Goal: Task Accomplishment & Management: Use online tool/utility

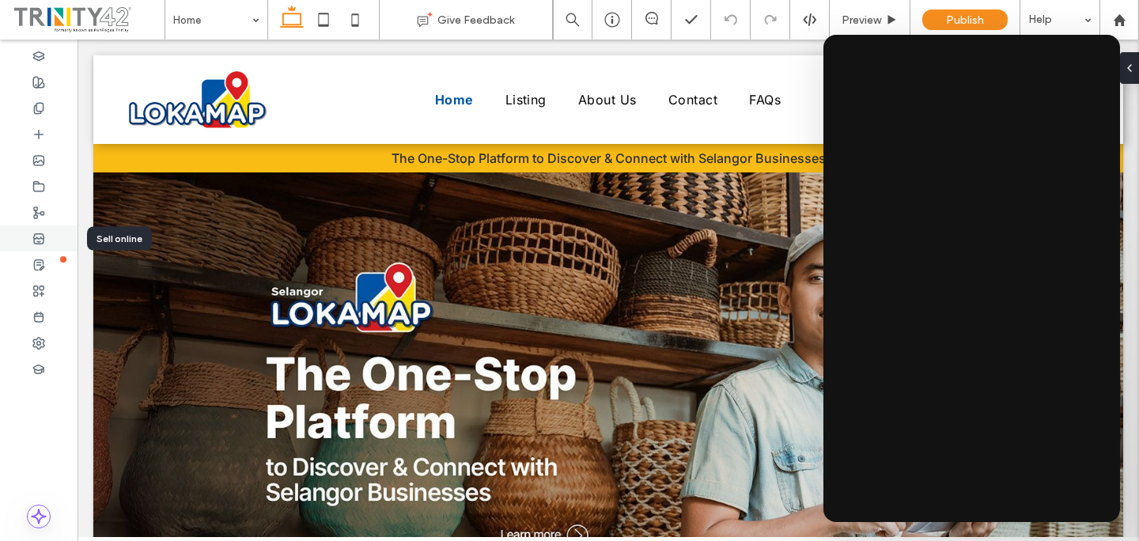
click at [46, 243] on div at bounding box center [39, 238] width 78 height 26
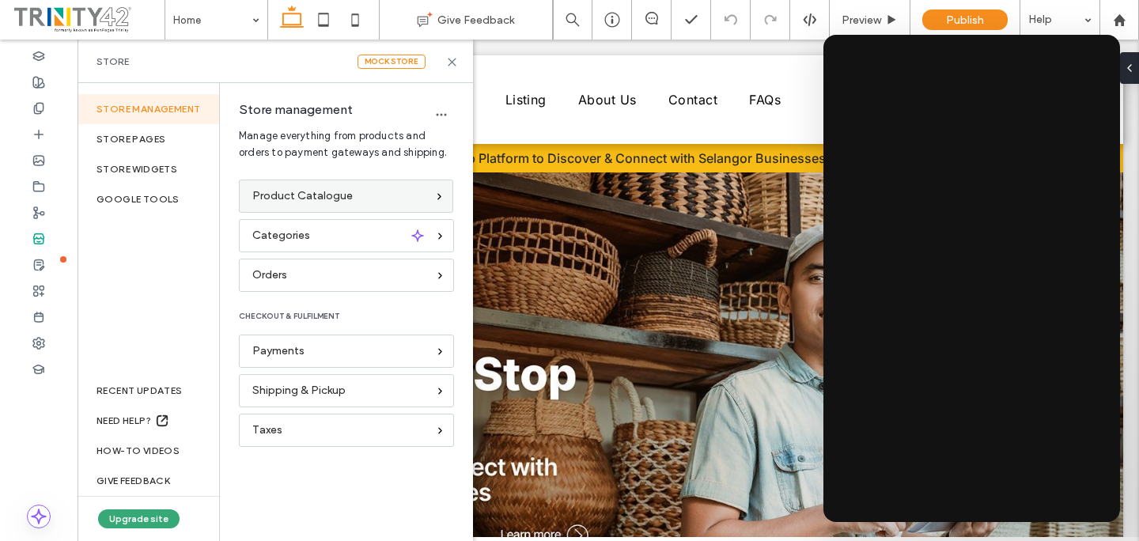
click at [354, 180] on div "Product Catalogue" at bounding box center [346, 196] width 214 height 33
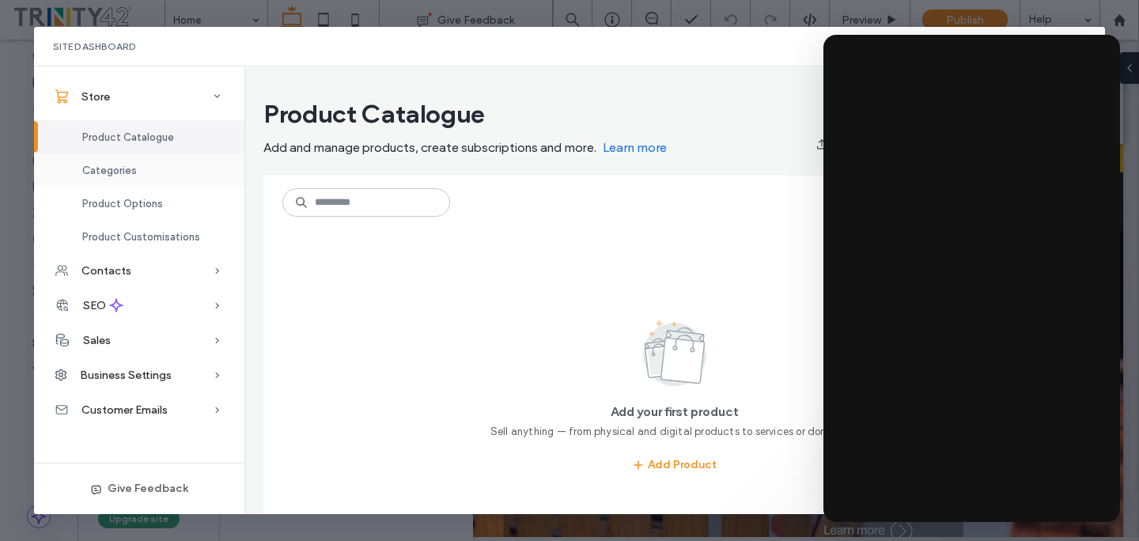
click at [179, 174] on div "Categories" at bounding box center [139, 169] width 210 height 33
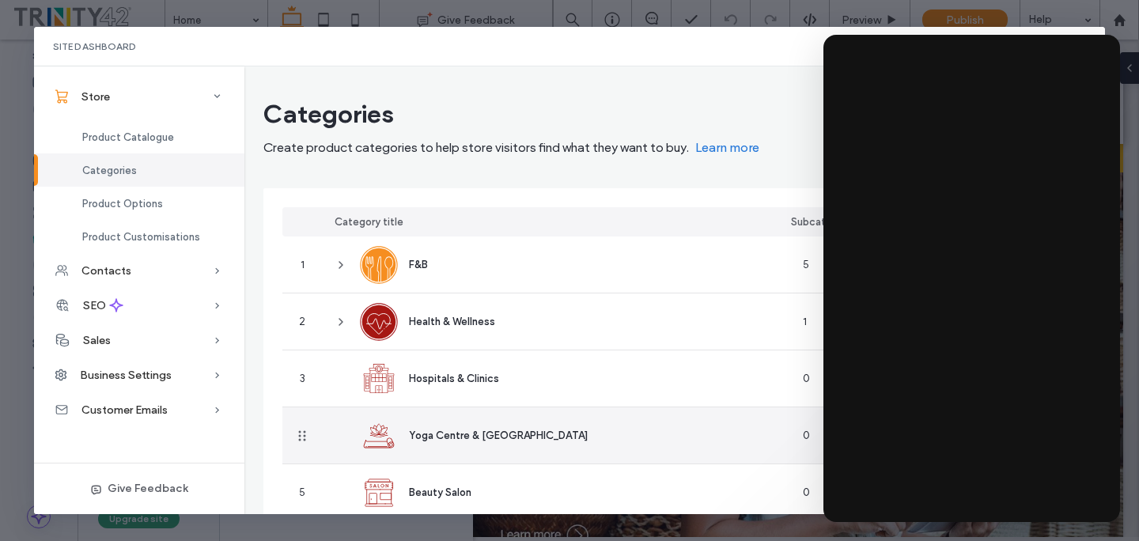
click at [460, 411] on div "Yoga Centre & Meditation Centre" at bounding box center [556, 435] width 468 height 56
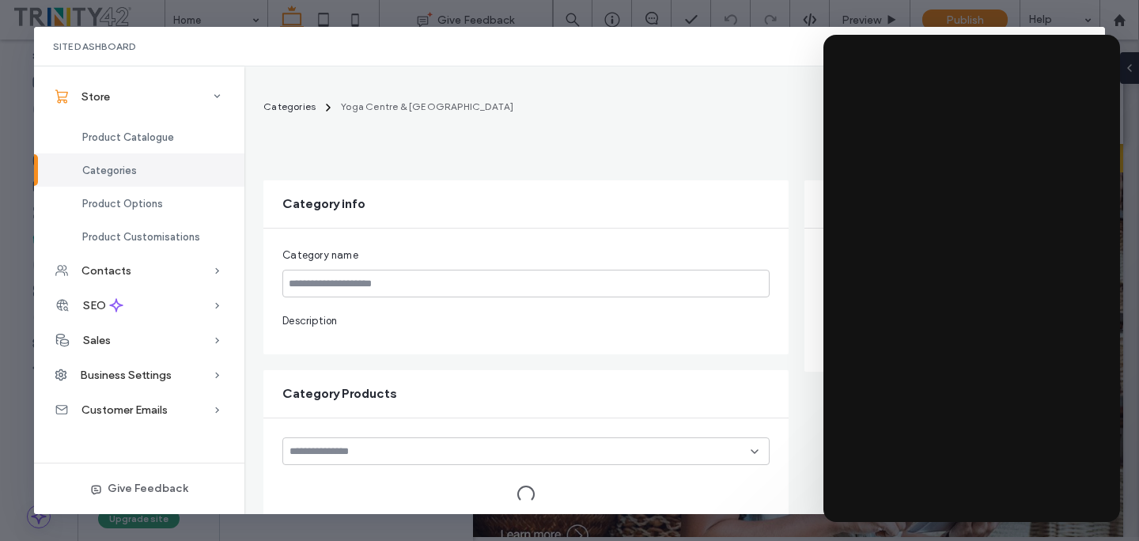
type input "**********"
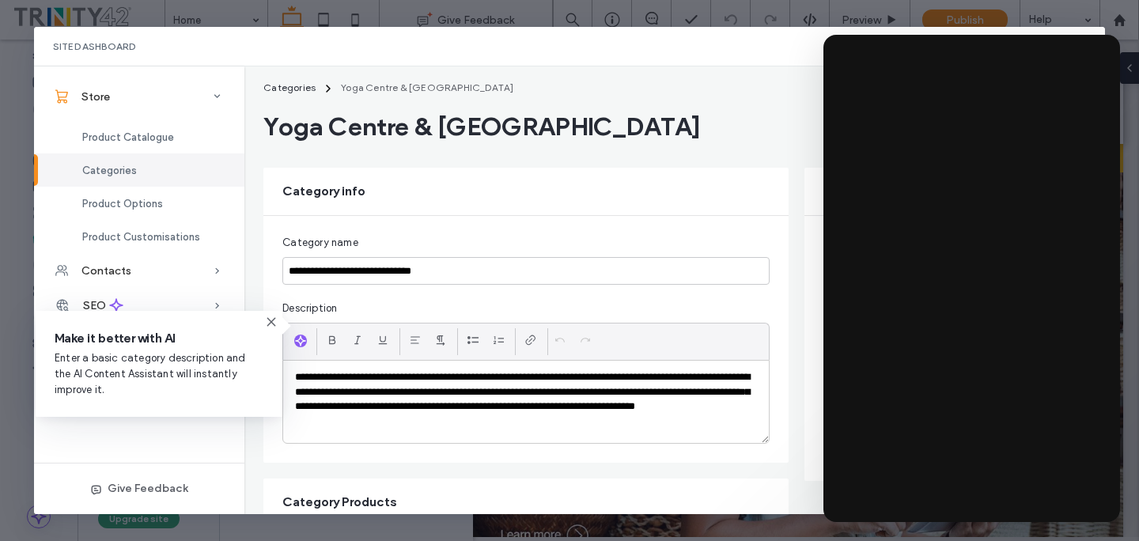
scroll to position [35, 0]
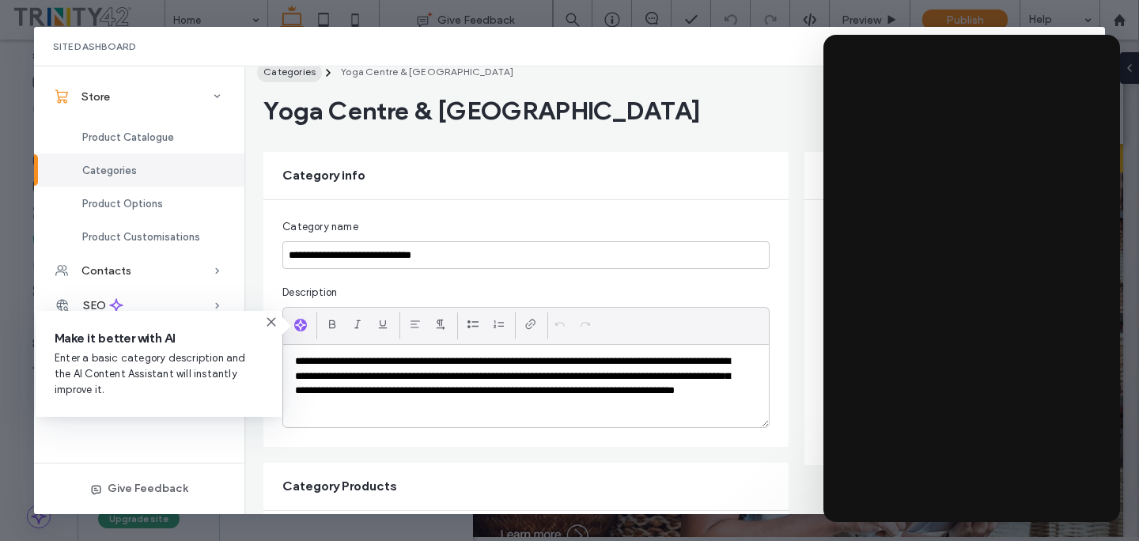
click at [303, 74] on span "Categories" at bounding box center [289, 72] width 52 height 12
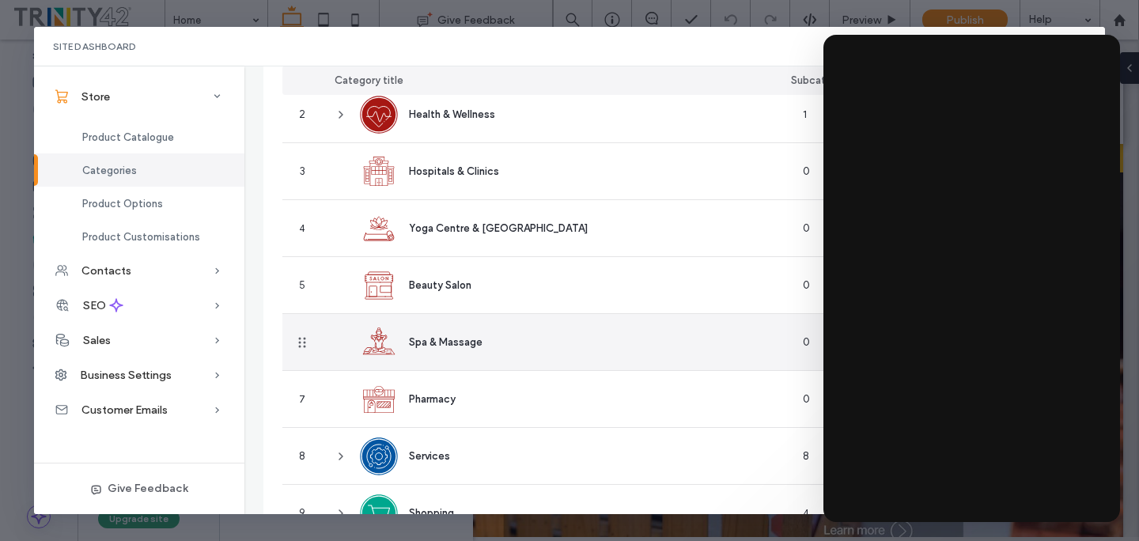
scroll to position [208, 0]
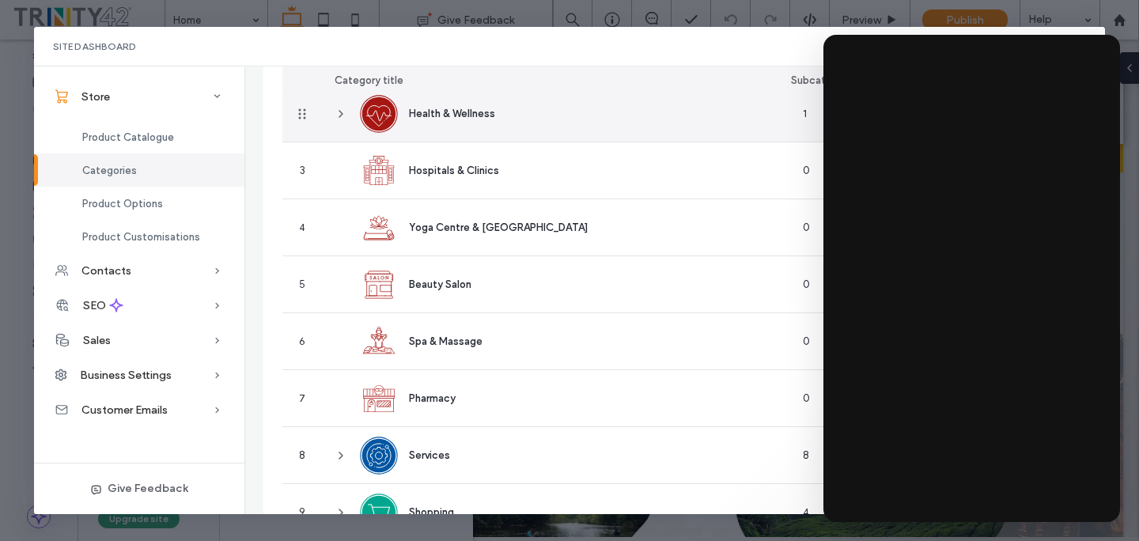
click at [344, 118] on icon at bounding box center [341, 114] width 13 height 13
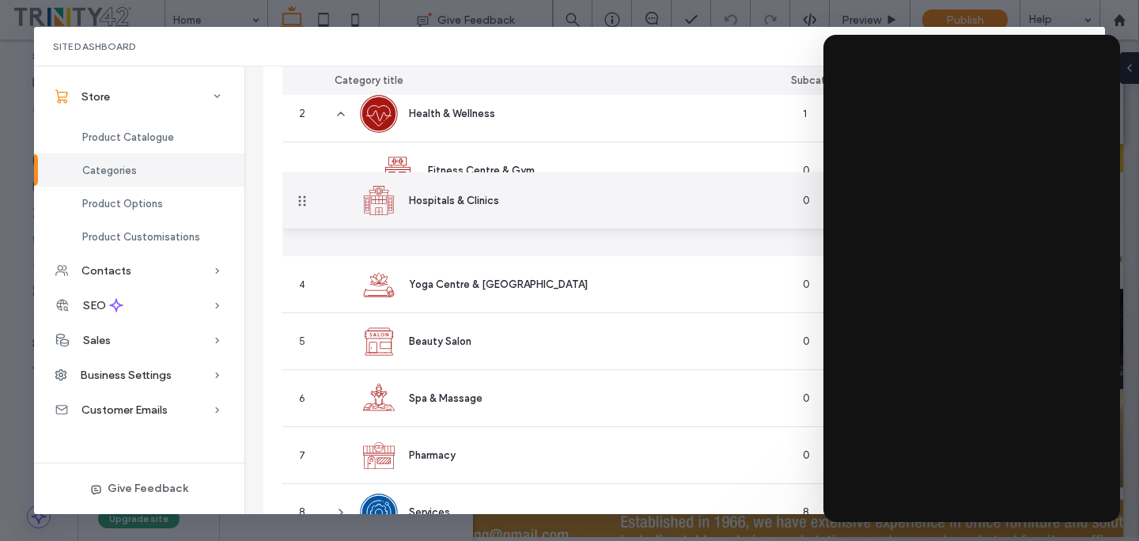
drag, startPoint x: 301, startPoint y: 227, endPoint x: 373, endPoint y: 201, distance: 75.8
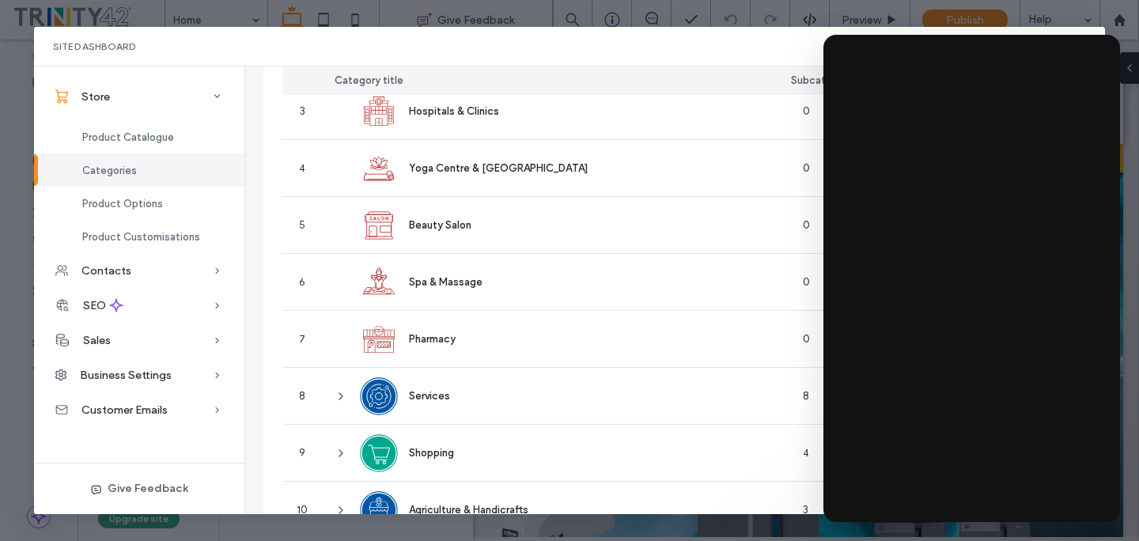
scroll to position [189, 0]
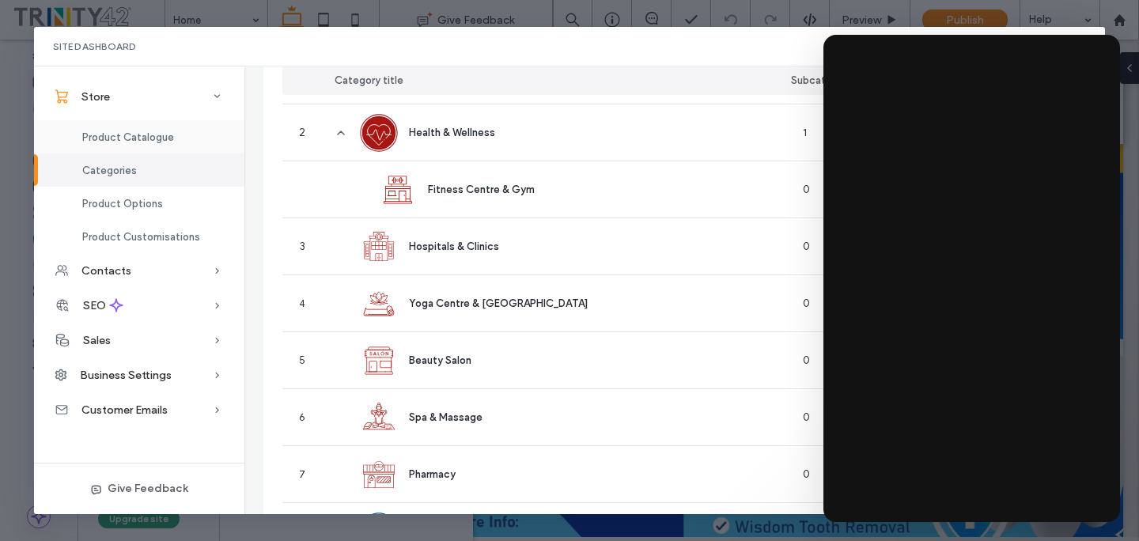
click at [170, 128] on div "Product Catalogue" at bounding box center [139, 136] width 210 height 33
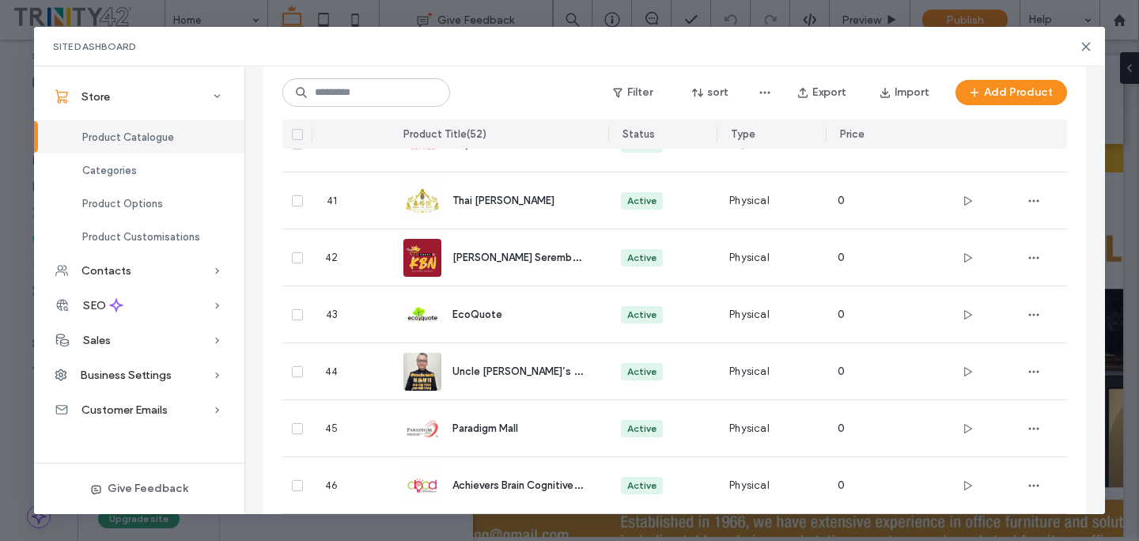
scroll to position [2744, 0]
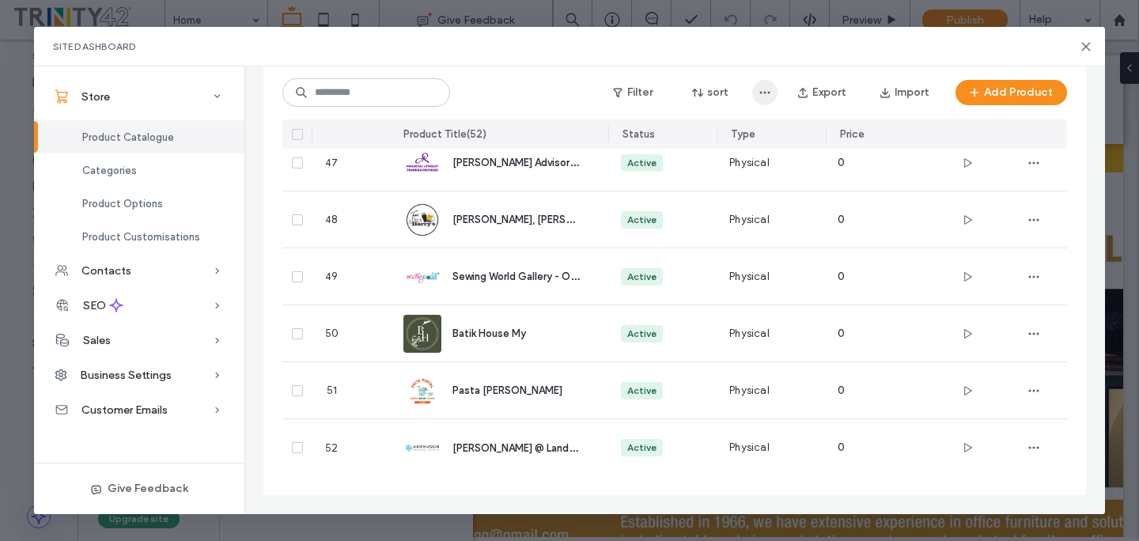
click at [771, 95] on icon "button" at bounding box center [765, 92] width 13 height 13
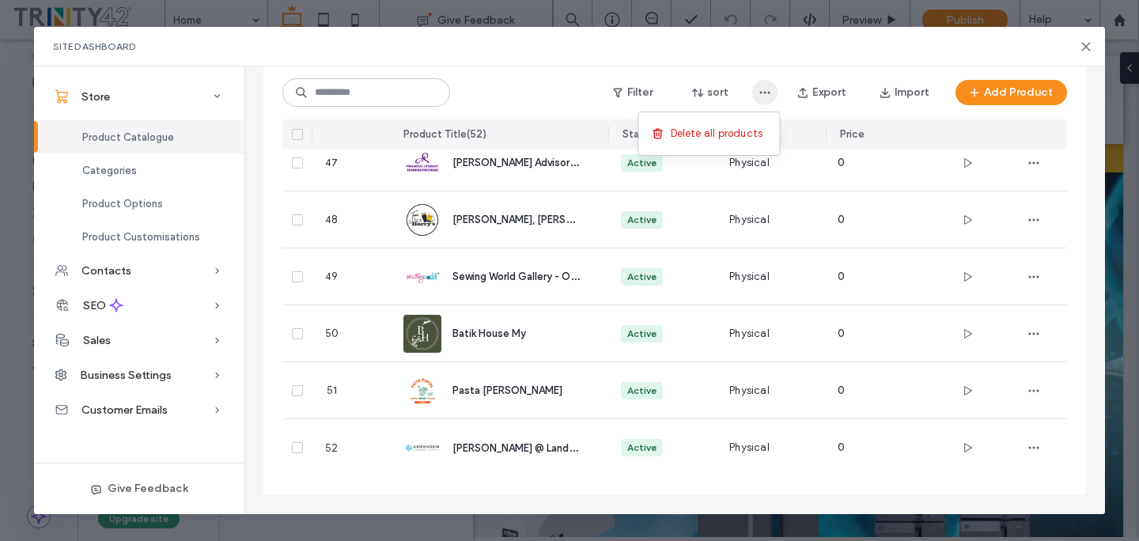
click at [771, 95] on icon "button" at bounding box center [765, 92] width 13 height 13
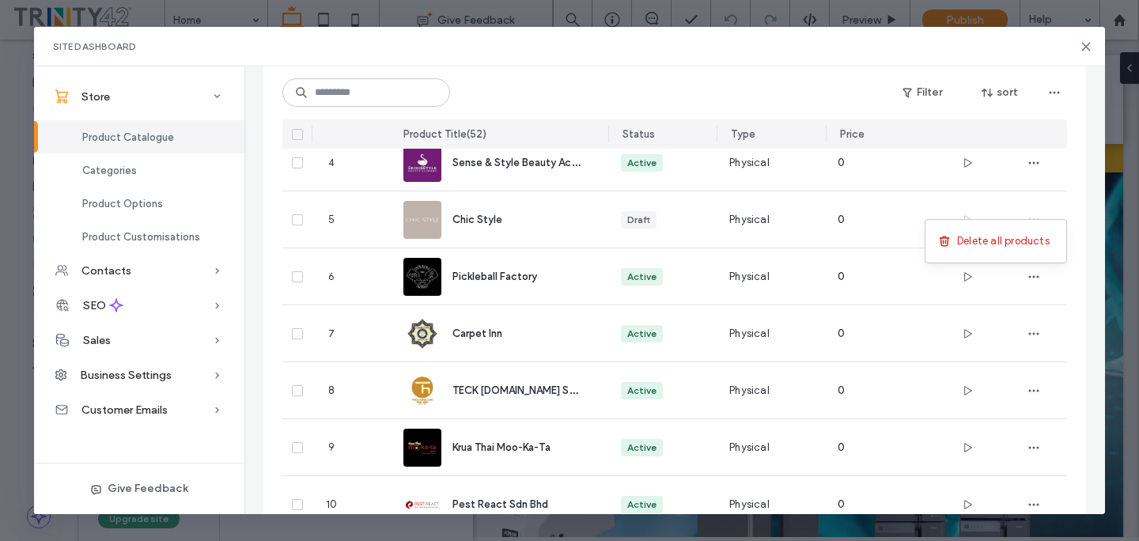
scroll to position [0, 0]
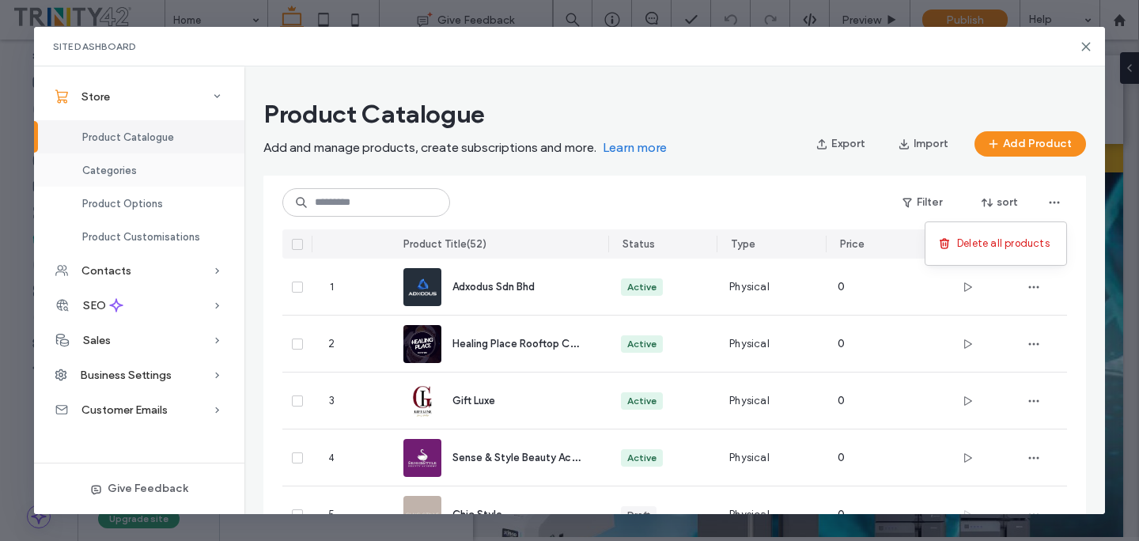
click at [168, 172] on div "Categories" at bounding box center [139, 169] width 210 height 33
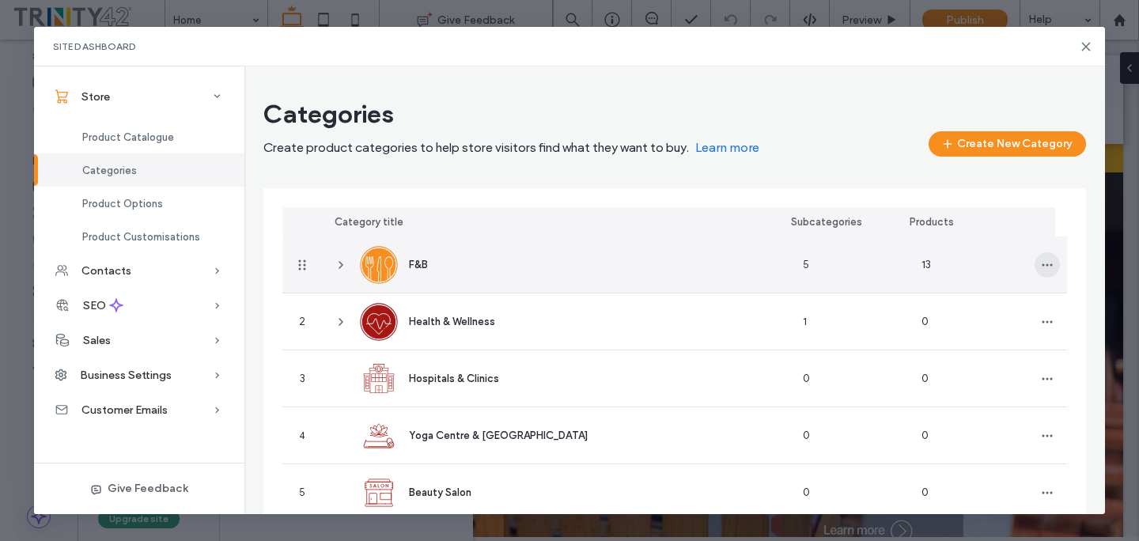
click at [1041, 269] on icon "button" at bounding box center [1047, 265] width 13 height 13
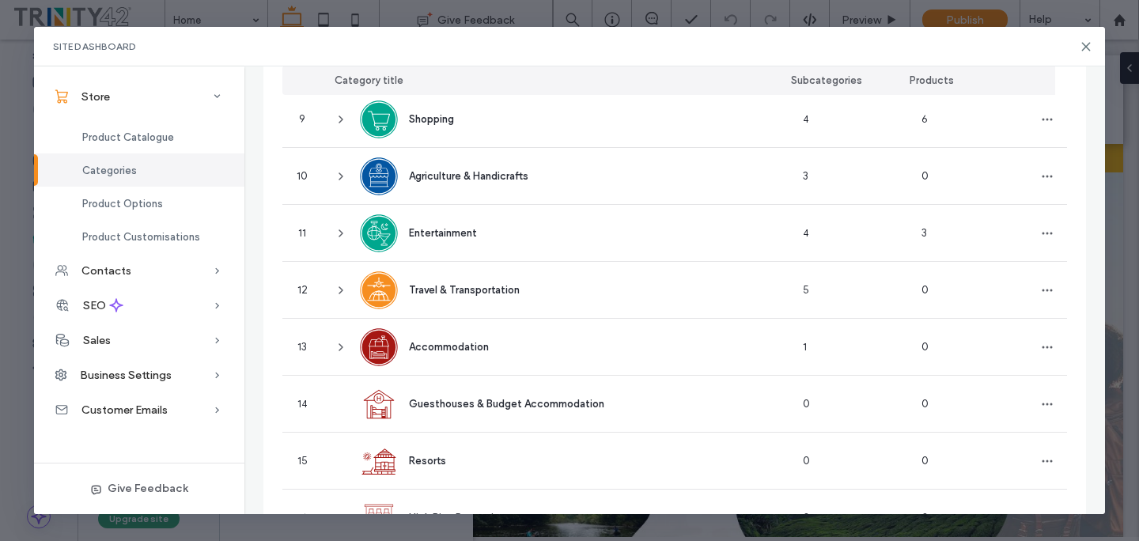
scroll to position [653, 0]
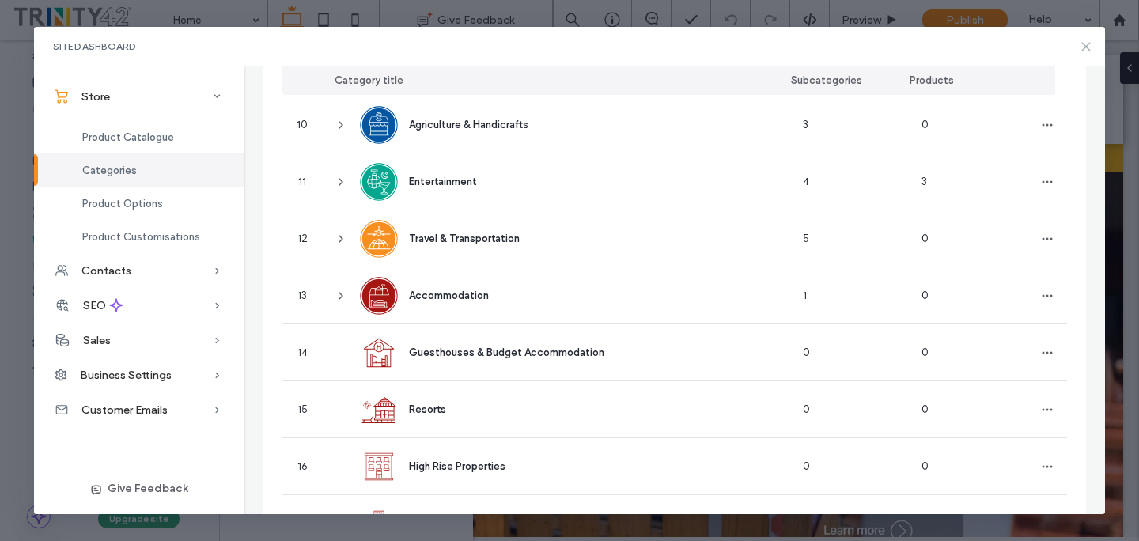
click at [1084, 47] on use at bounding box center [1085, 46] width 7 height 7
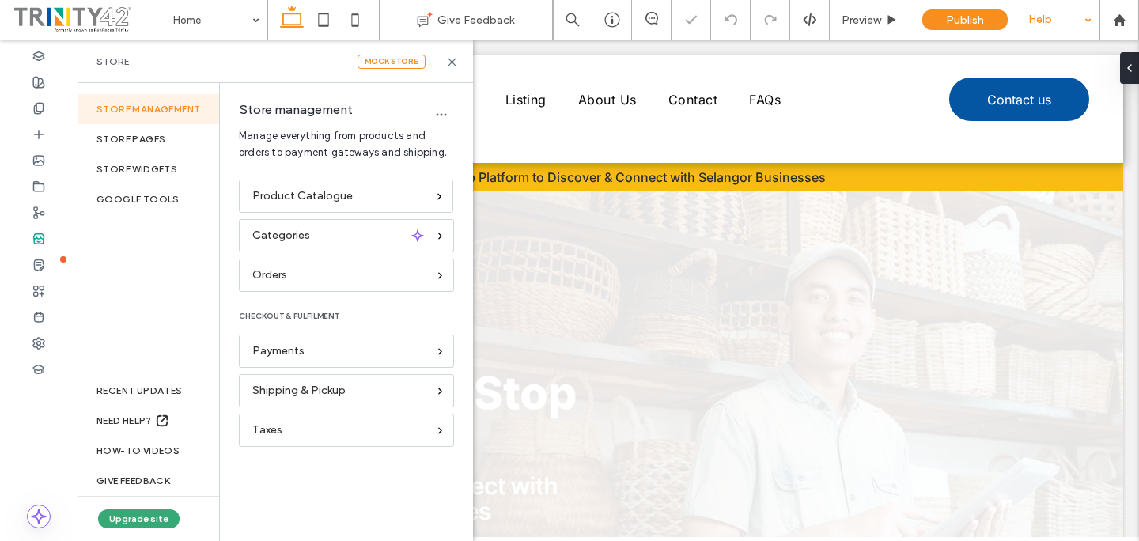
scroll to position [0, 0]
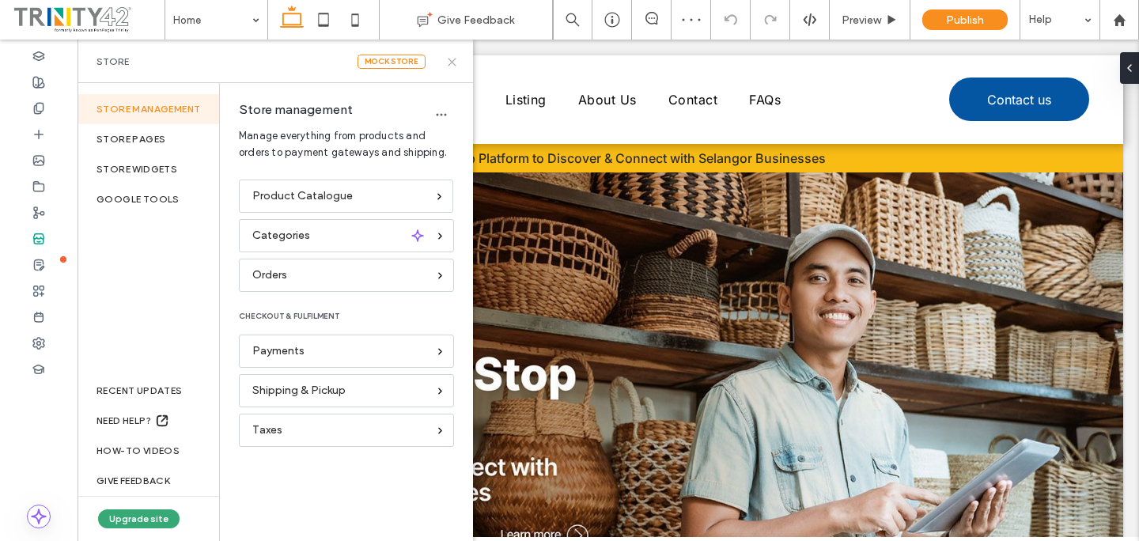
click at [452, 61] on use at bounding box center [451, 62] width 7 height 7
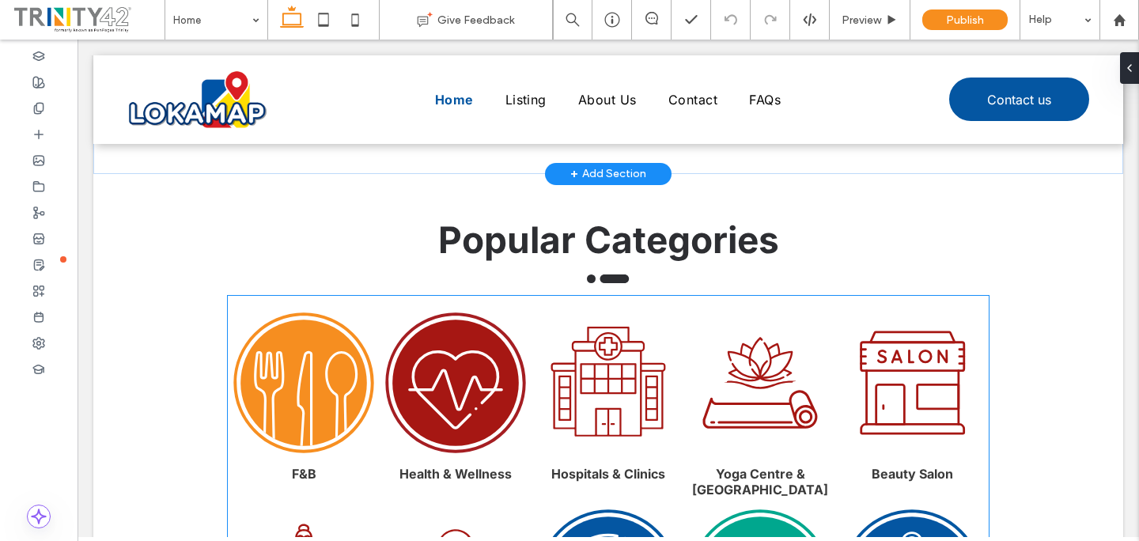
scroll to position [446, 0]
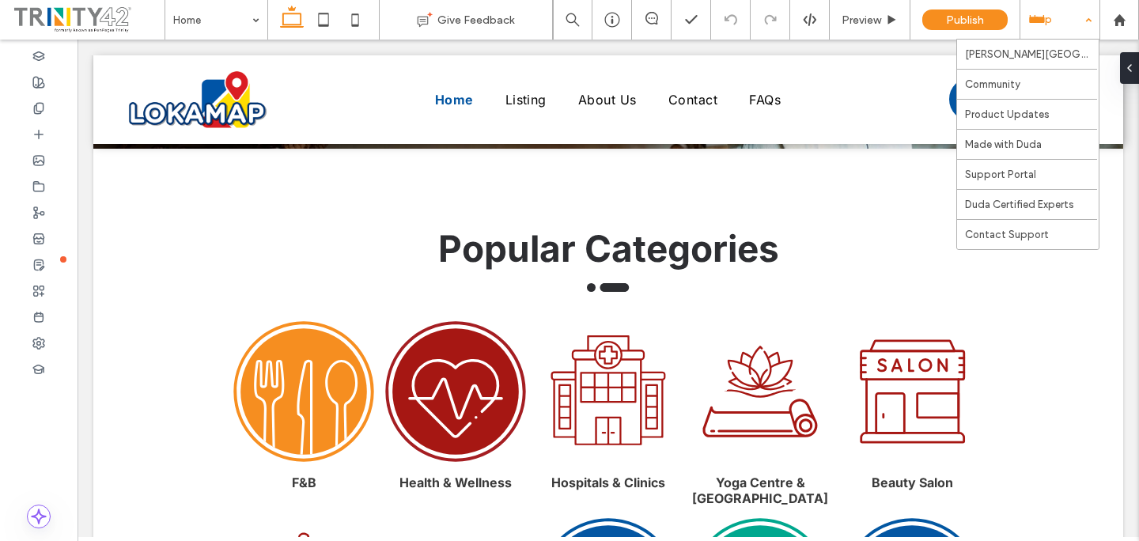
click at [1032, 22] on div "Help" at bounding box center [1059, 20] width 79 height 40
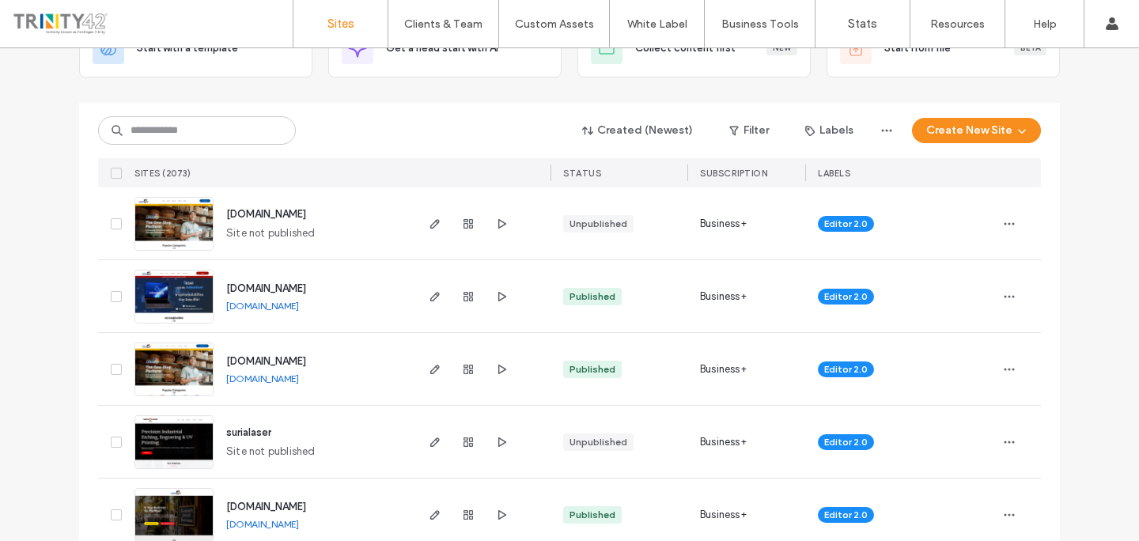
scroll to position [126, 0]
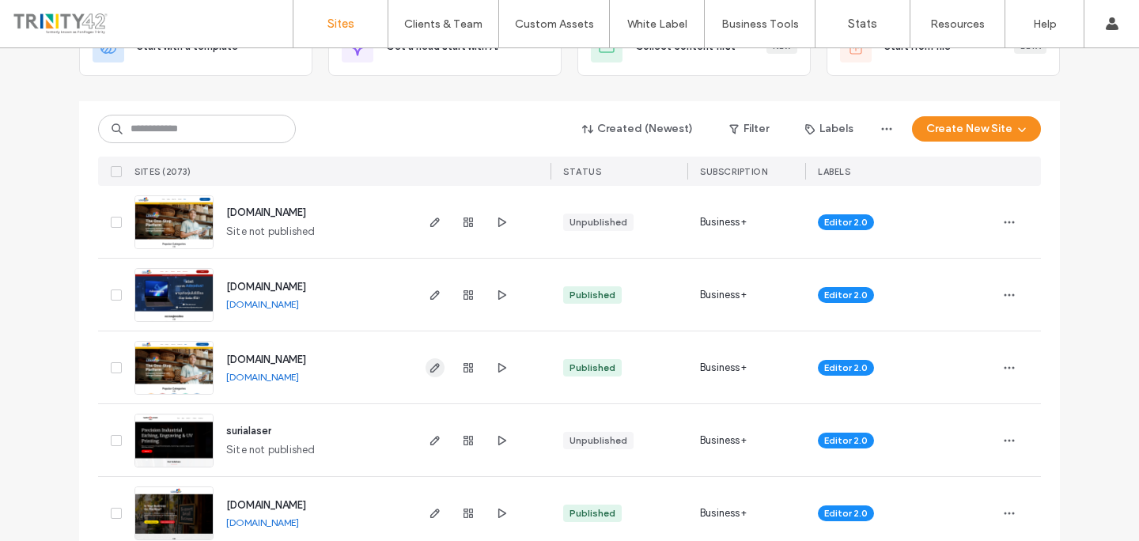
click at [432, 371] on icon "button" at bounding box center [435, 367] width 13 height 13
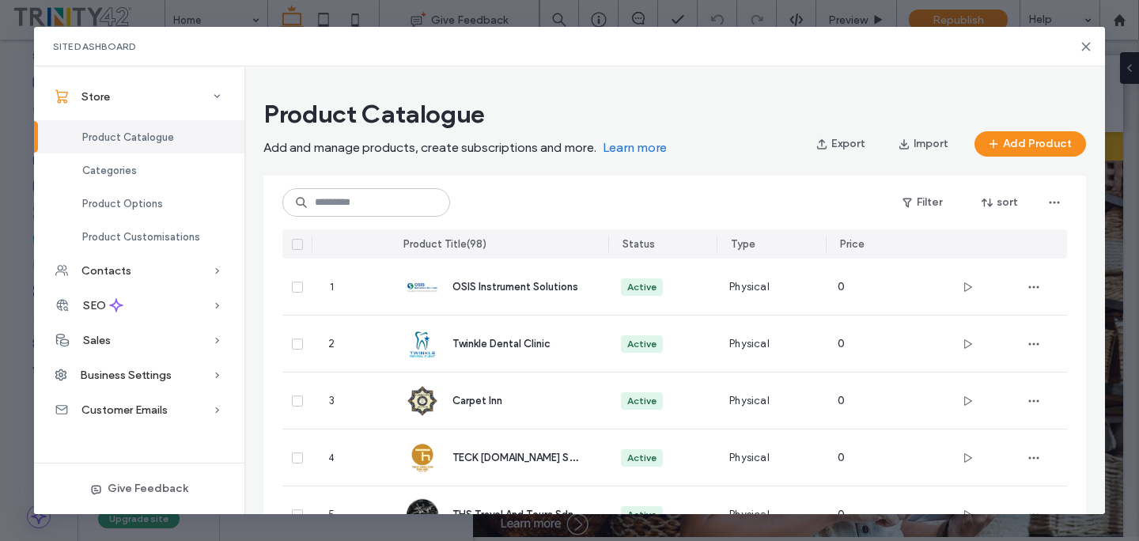
click at [296, 244] on icon at bounding box center [297, 244] width 6 height 5
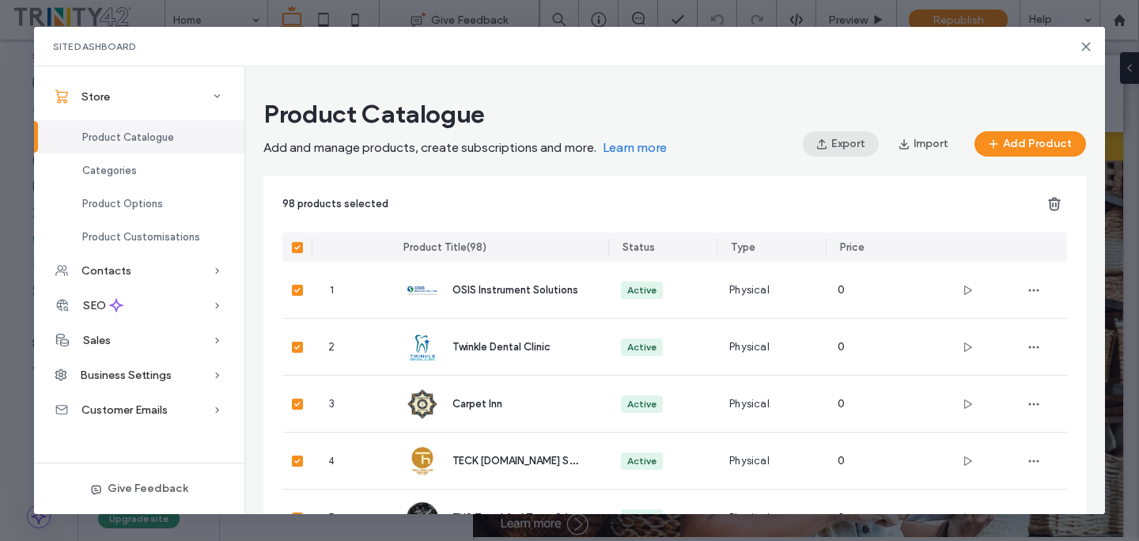
click at [838, 146] on button "Export" at bounding box center [841, 143] width 76 height 25
